Goal: Transaction & Acquisition: Purchase product/service

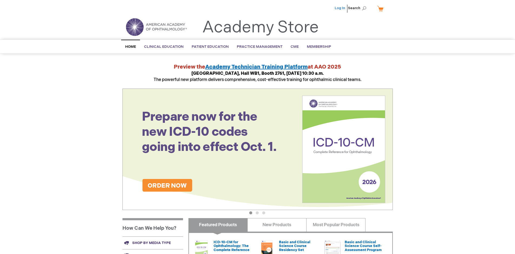
click at [340, 8] on link "Log In" at bounding box center [339, 8] width 11 height 4
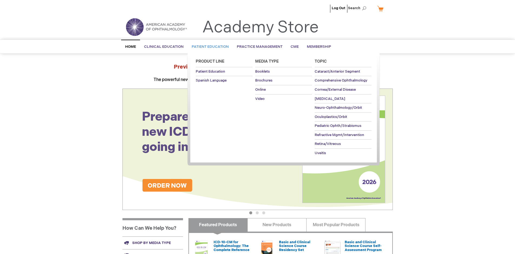
click at [209, 47] on span "Patient Education" at bounding box center [210, 47] width 37 height 4
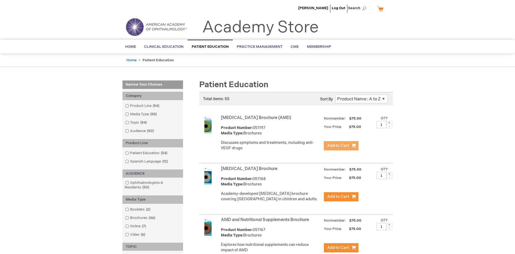
click at [341, 146] on span "Add to Cart" at bounding box center [338, 145] width 22 height 5
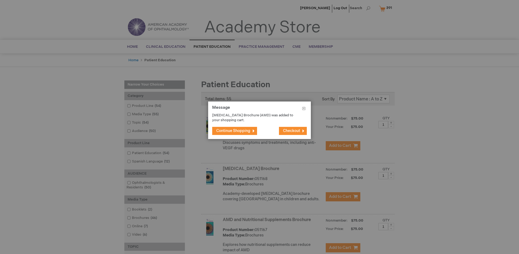
click at [233, 131] on span "Continue Shopping" at bounding box center [233, 131] width 34 height 5
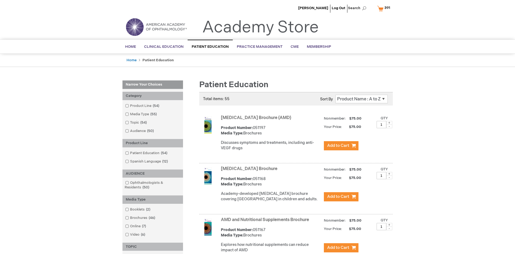
click at [266, 223] on link "AMD and Nutritional Supplements Brochure" at bounding box center [265, 219] width 88 height 5
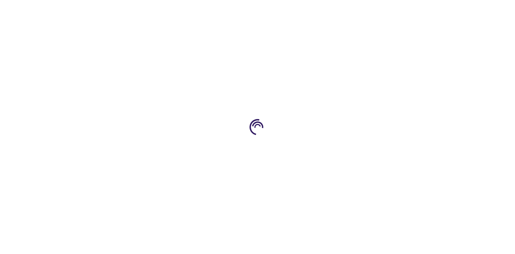
type input "1"
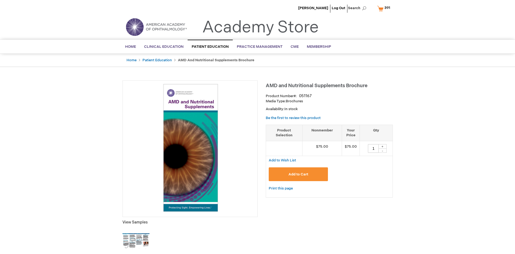
click at [298, 174] on span "Add to Cart" at bounding box center [298, 174] width 20 height 4
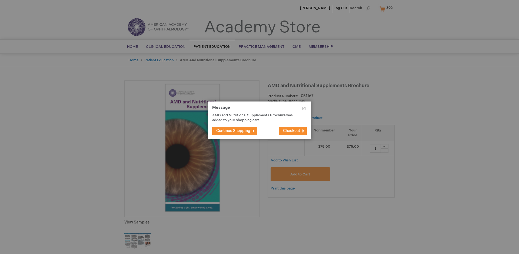
click at [233, 131] on span "Continue Shopping" at bounding box center [233, 131] width 34 height 5
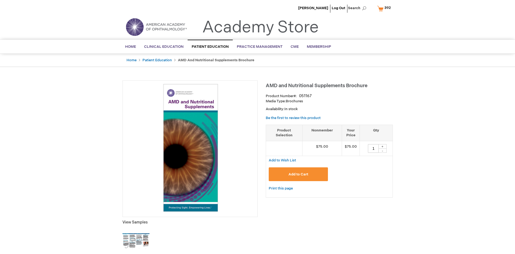
click at [385, 8] on span "392" at bounding box center [387, 8] width 6 height 4
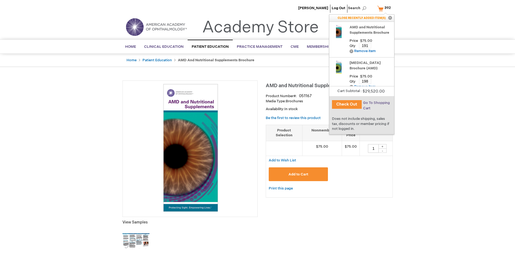
click at [375, 103] on span "Go To Shopping Cart" at bounding box center [376, 106] width 27 height 10
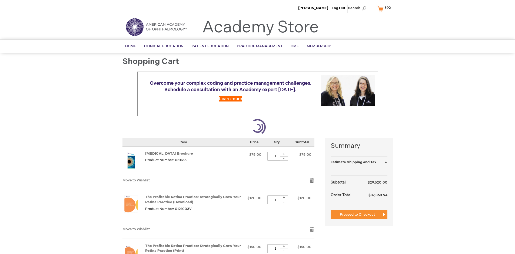
select select "US"
select select "41"
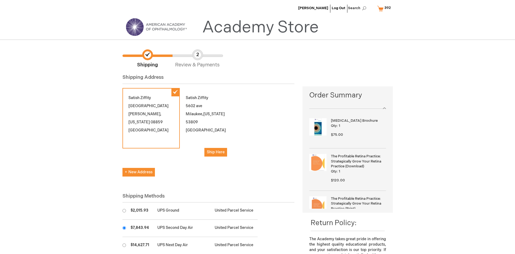
click at [124, 228] on input "radio" at bounding box center [124, 228] width 4 height 4
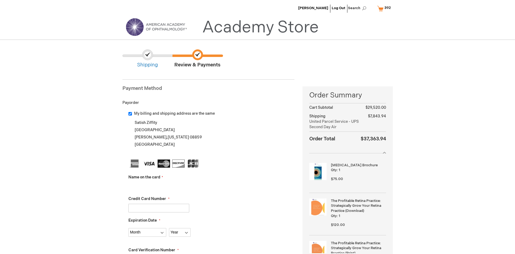
click at [159, 186] on input "Name on the card" at bounding box center [158, 186] width 61 height 9
